Goal: Task Accomplishment & Management: Use online tool/utility

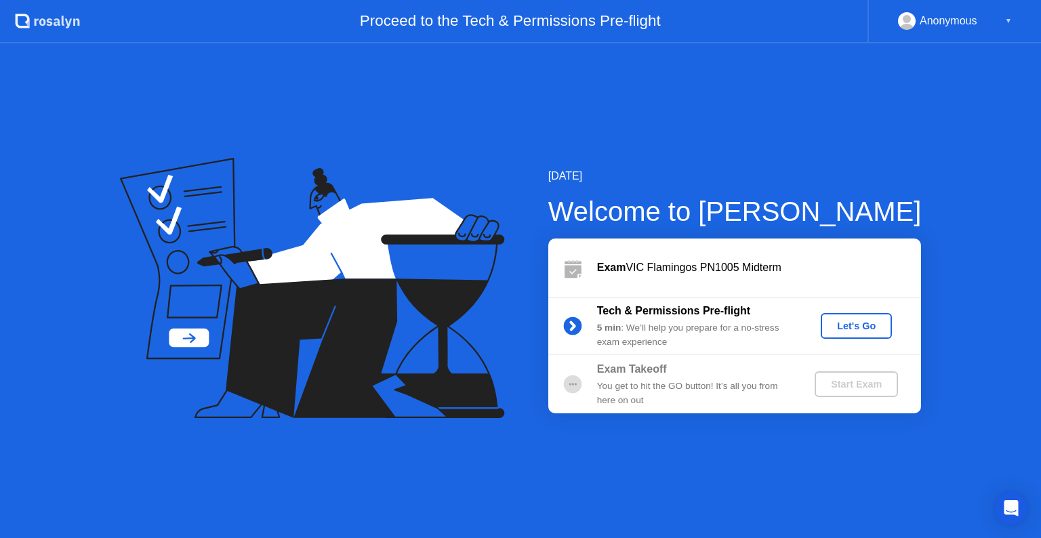
click at [845, 338] on button "Let's Go" at bounding box center [856, 326] width 71 height 26
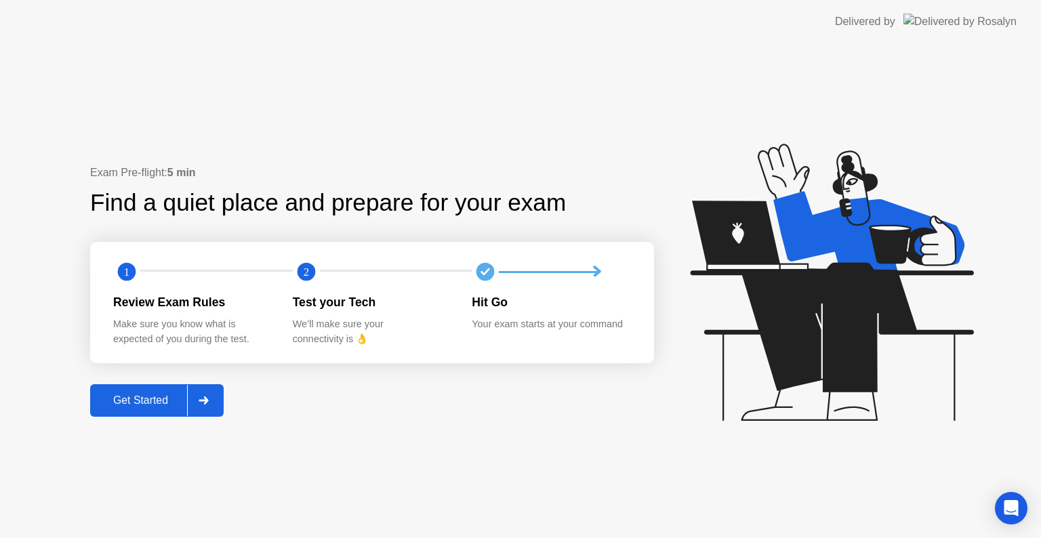
click at [159, 399] on div "Get Started" at bounding box center [140, 400] width 93 height 12
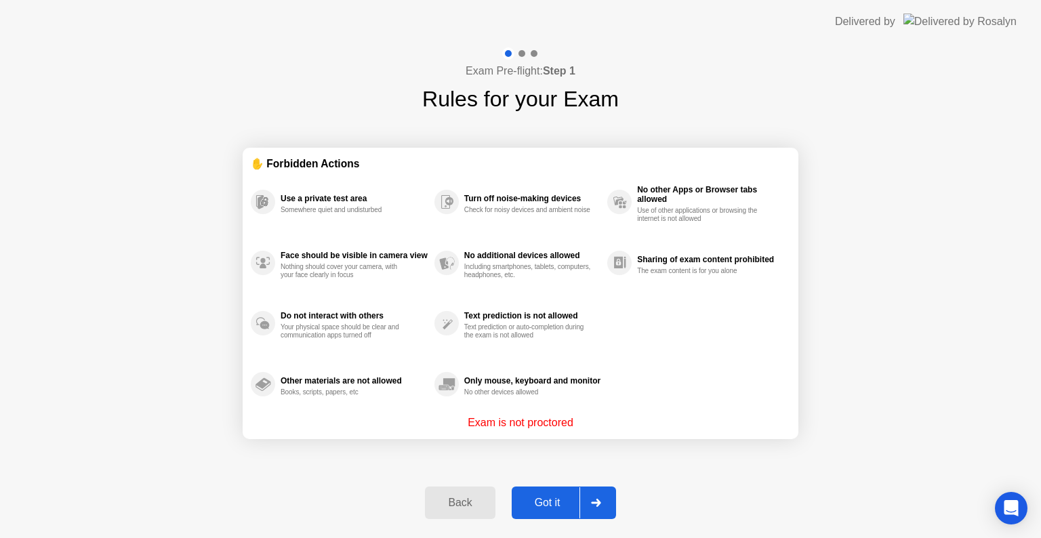
click at [558, 503] on div "Got it" at bounding box center [548, 503] width 64 height 12
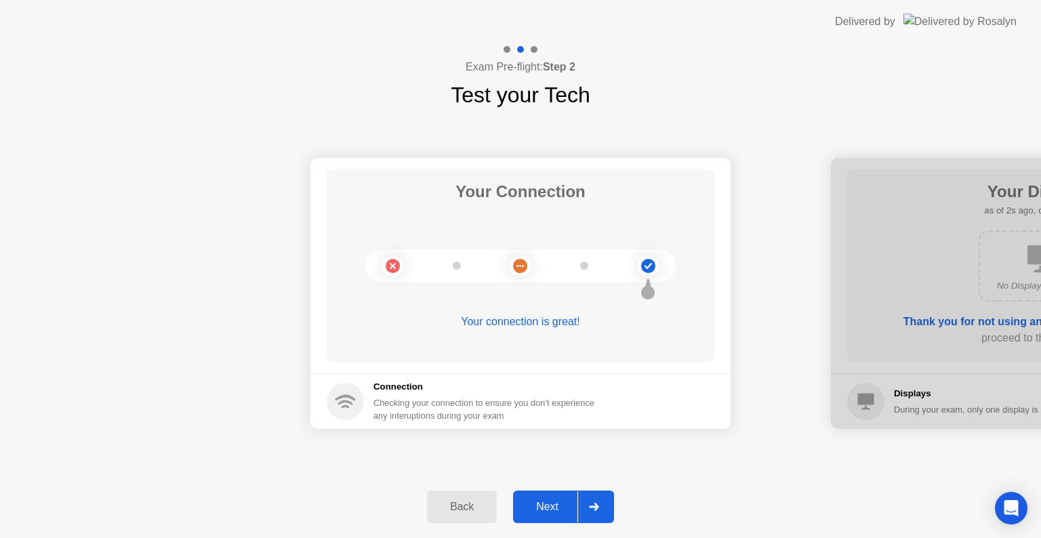
click at [538, 501] on div "Next" at bounding box center [547, 507] width 60 height 12
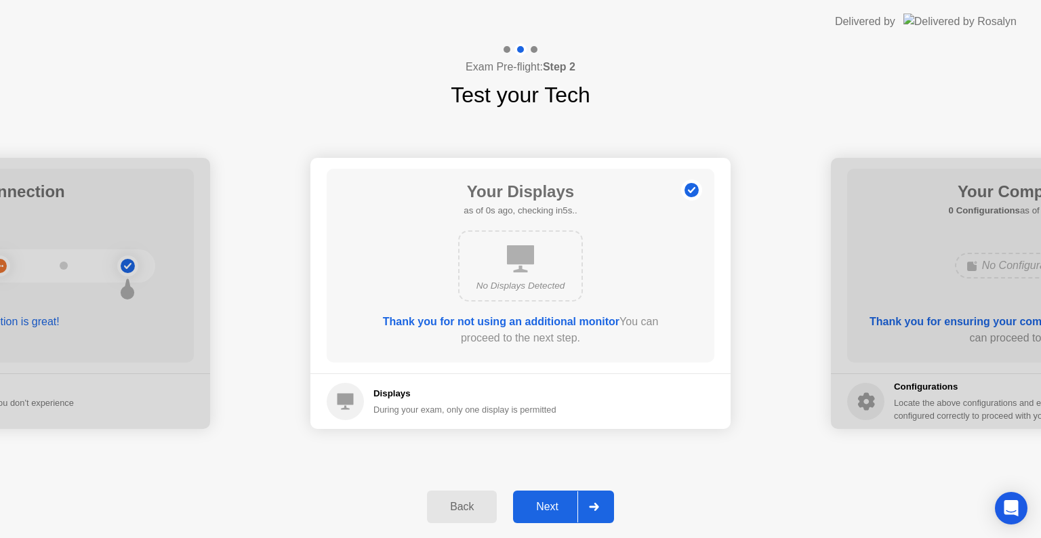
click at [550, 510] on div "Next" at bounding box center [547, 507] width 60 height 12
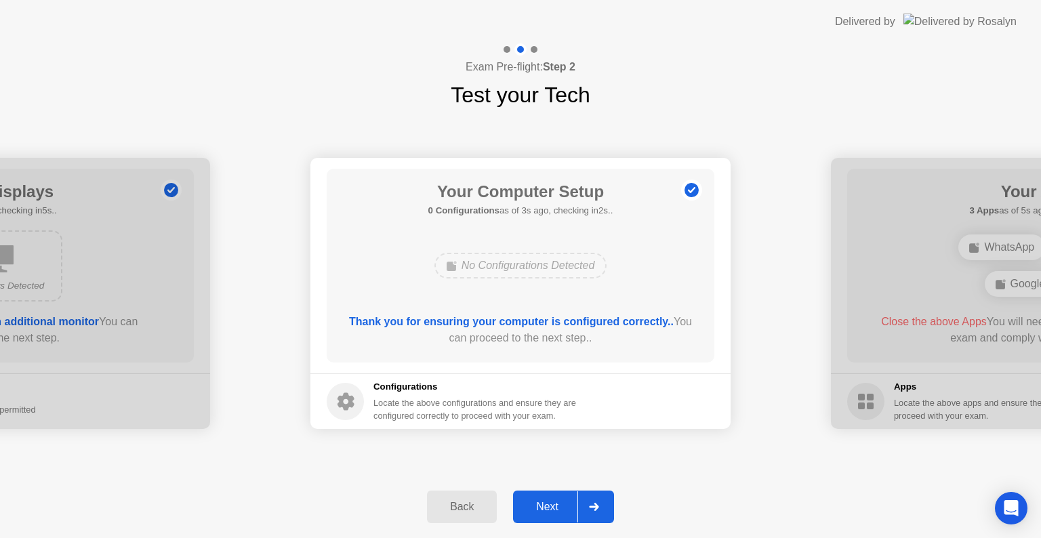
click at [550, 510] on div "Next" at bounding box center [547, 507] width 60 height 12
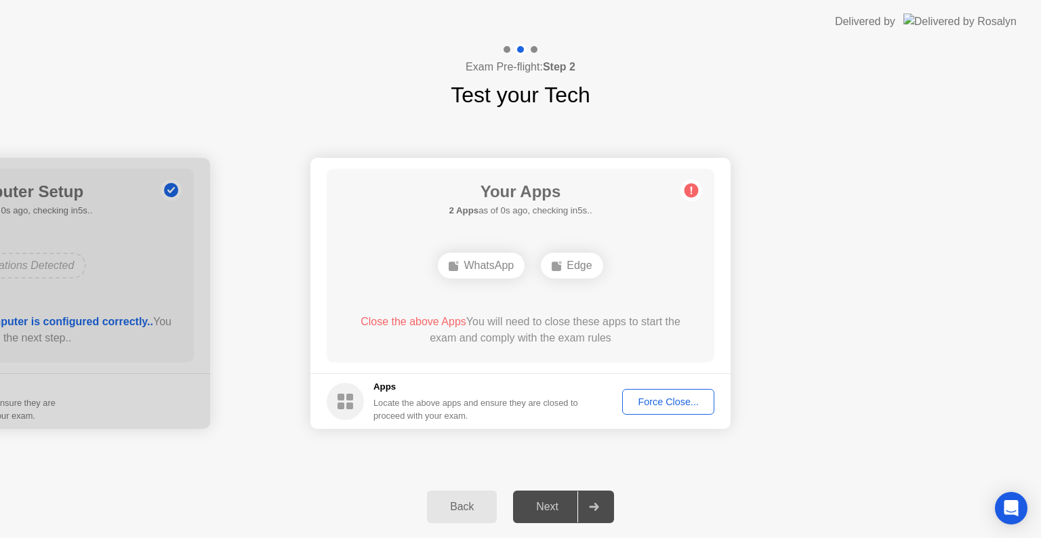
click at [487, 270] on div "WhatsApp" at bounding box center [481, 266] width 87 height 26
click at [645, 399] on div "Force Close..." at bounding box center [668, 402] width 83 height 11
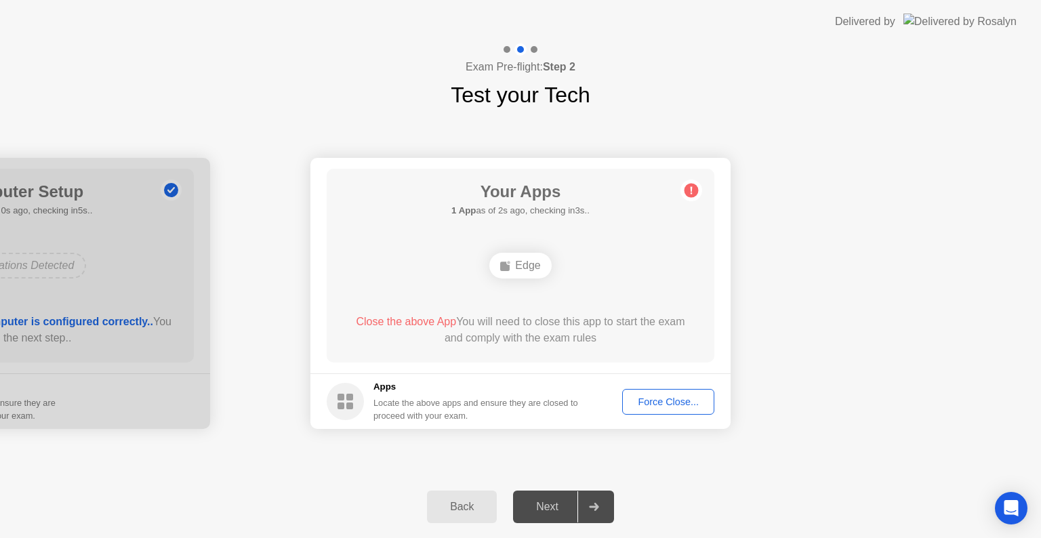
click at [654, 405] on div "Force Close..." at bounding box center [668, 402] width 83 height 11
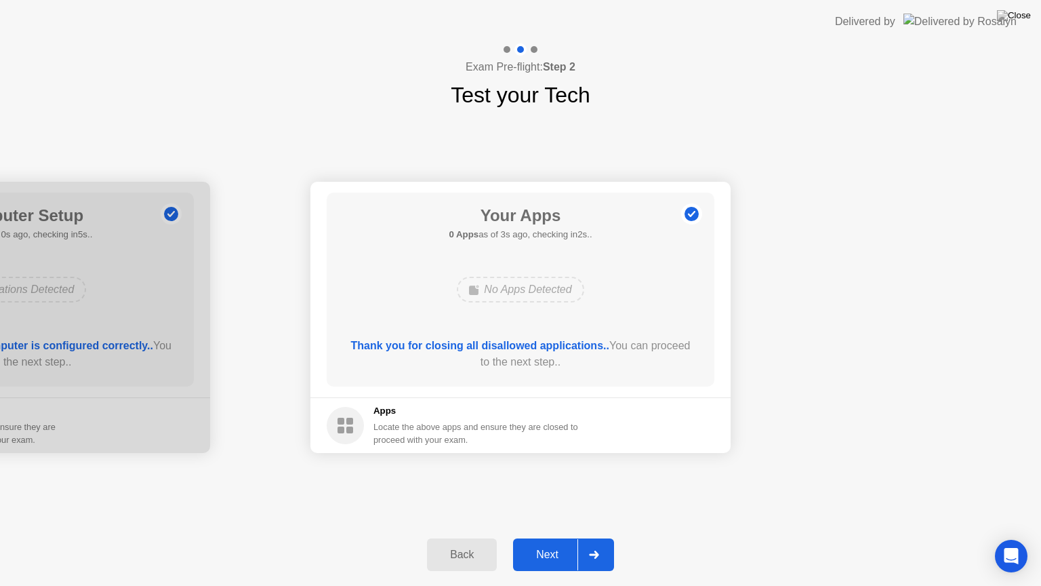
click at [555, 538] on div "Next" at bounding box center [547, 554] width 60 height 12
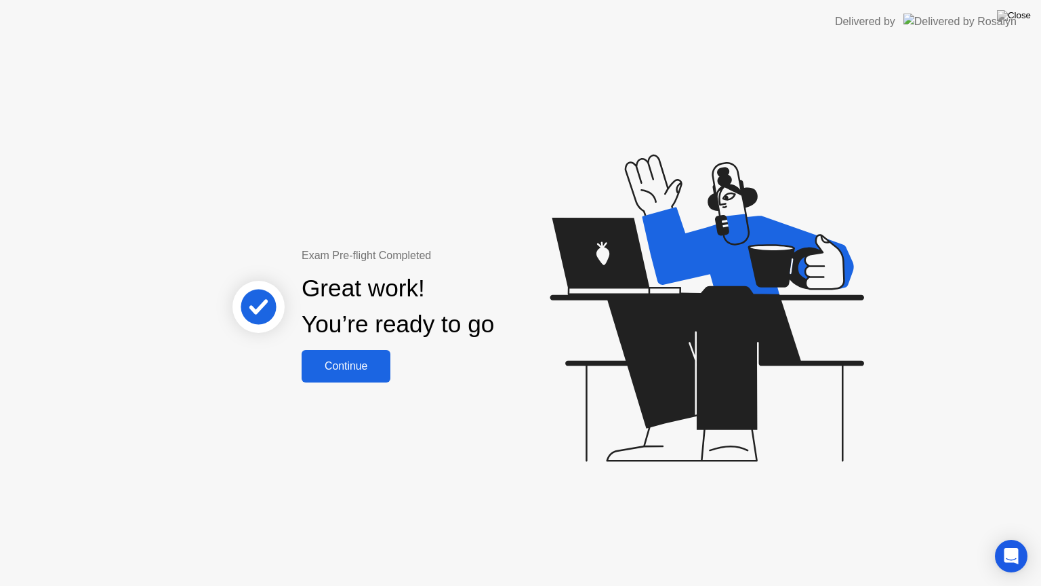
click at [344, 363] on div "Continue" at bounding box center [346, 366] width 81 height 12
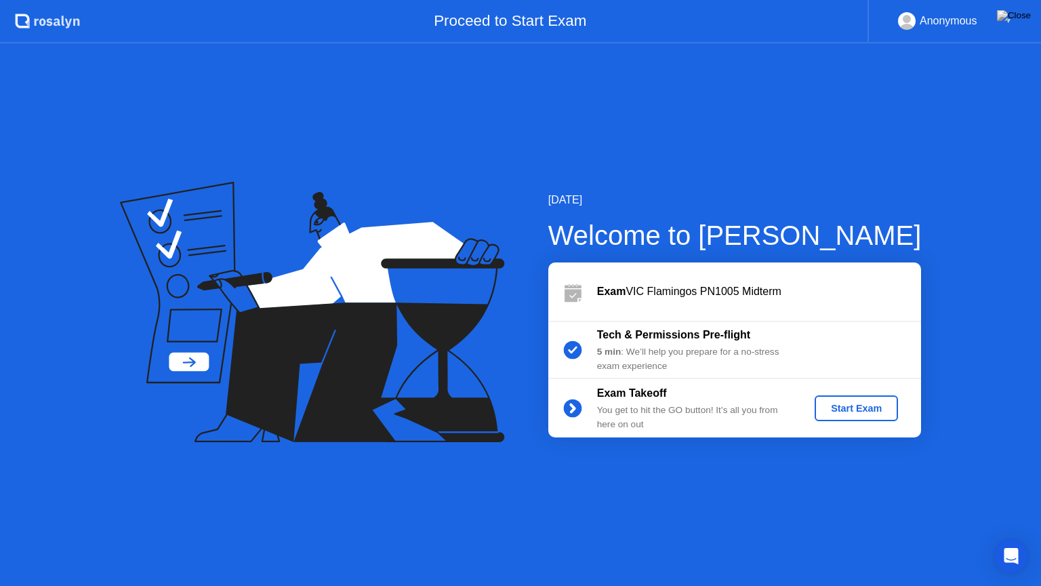
click at [857, 403] on div "Start Exam" at bounding box center [856, 408] width 73 height 11
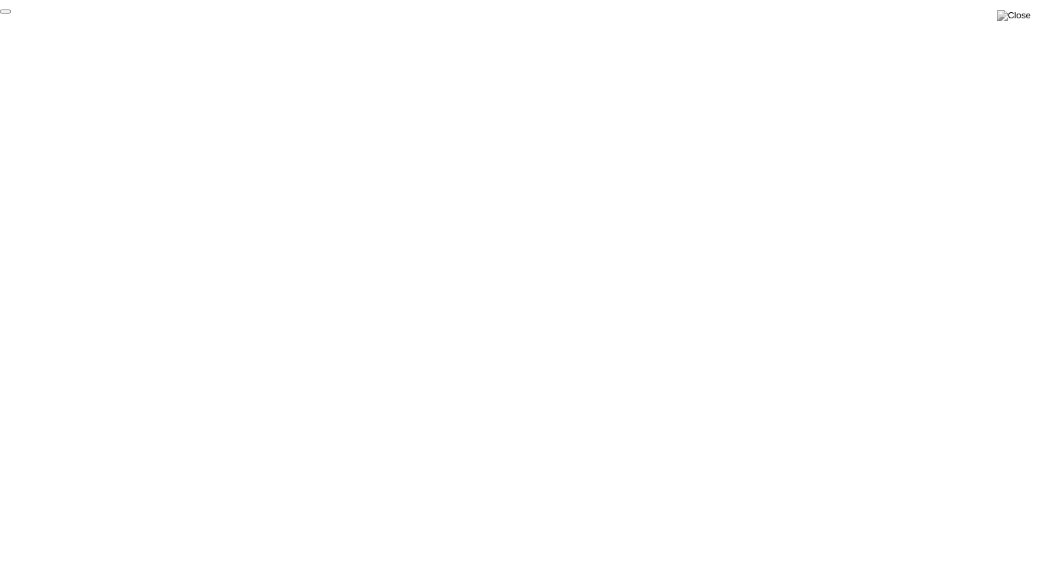
click div "End Proctoring Session"
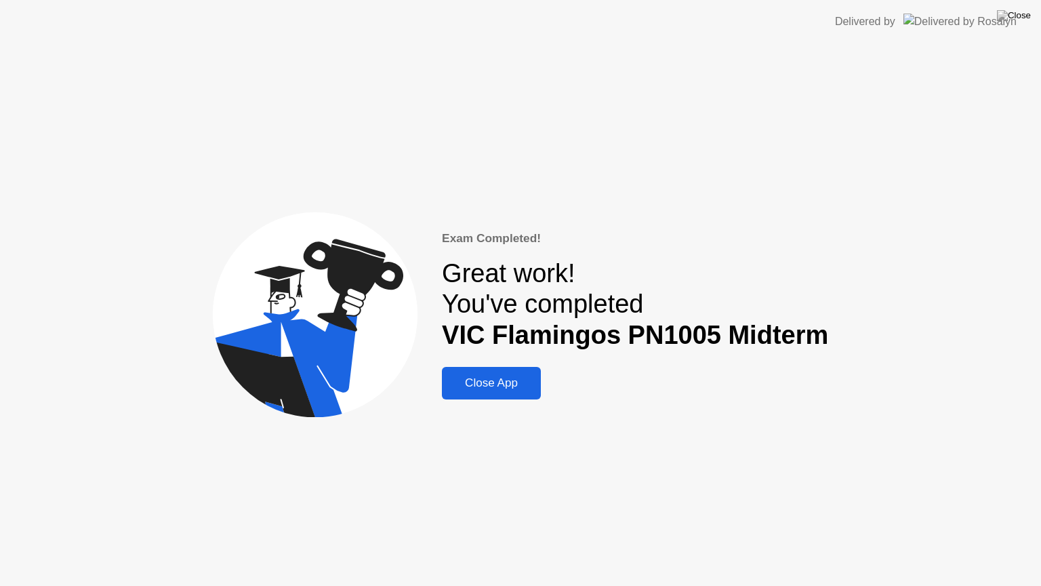
click at [491, 385] on div "Close App" at bounding box center [491, 383] width 91 height 14
